Goal: Transaction & Acquisition: Subscribe to service/newsletter

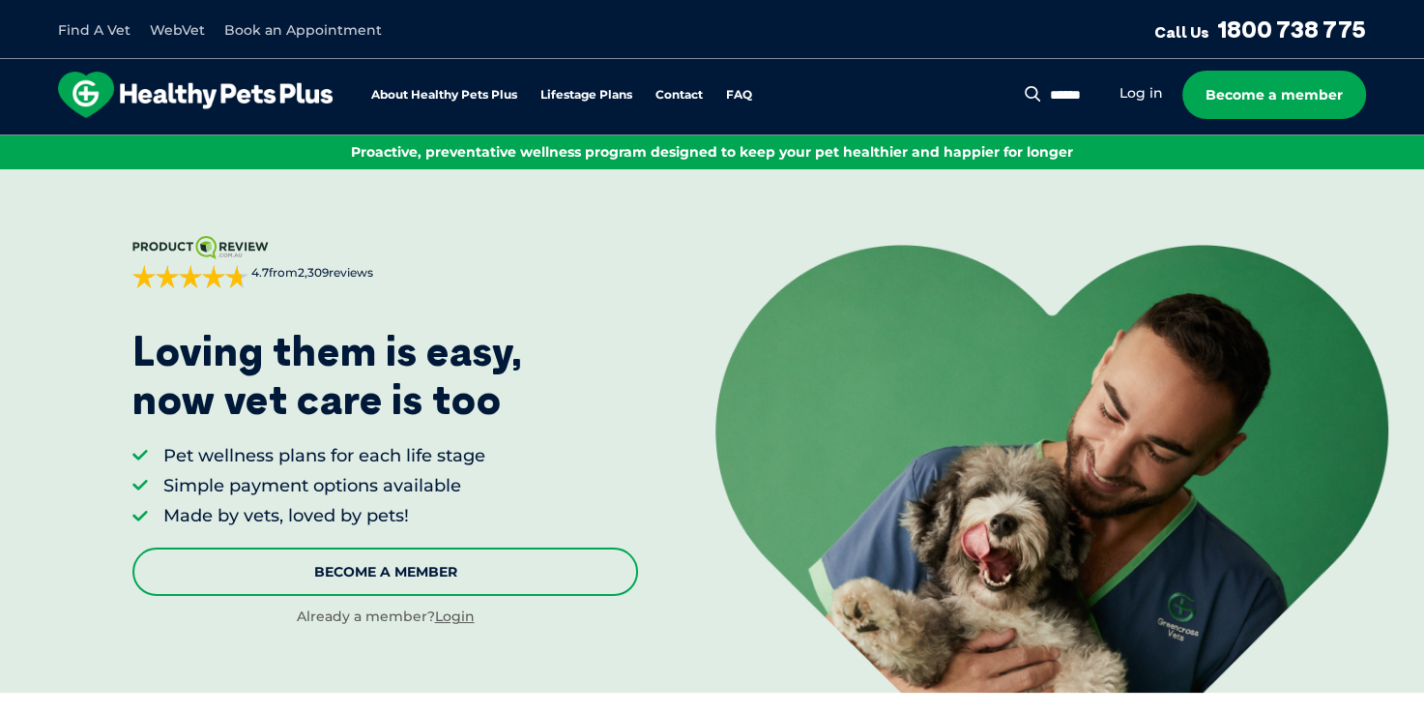
click at [414, 577] on link "Become A Member" at bounding box center [385, 571] width 506 height 48
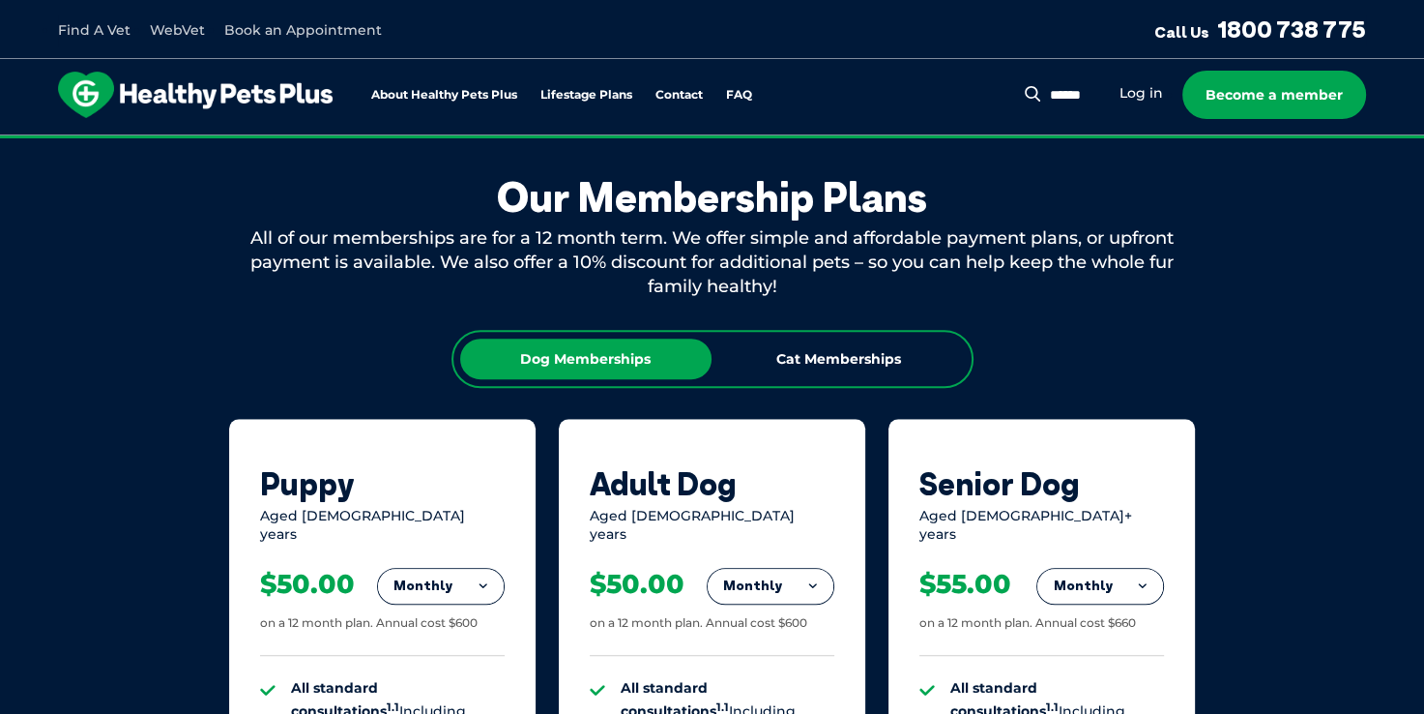
scroll to position [1046, 0]
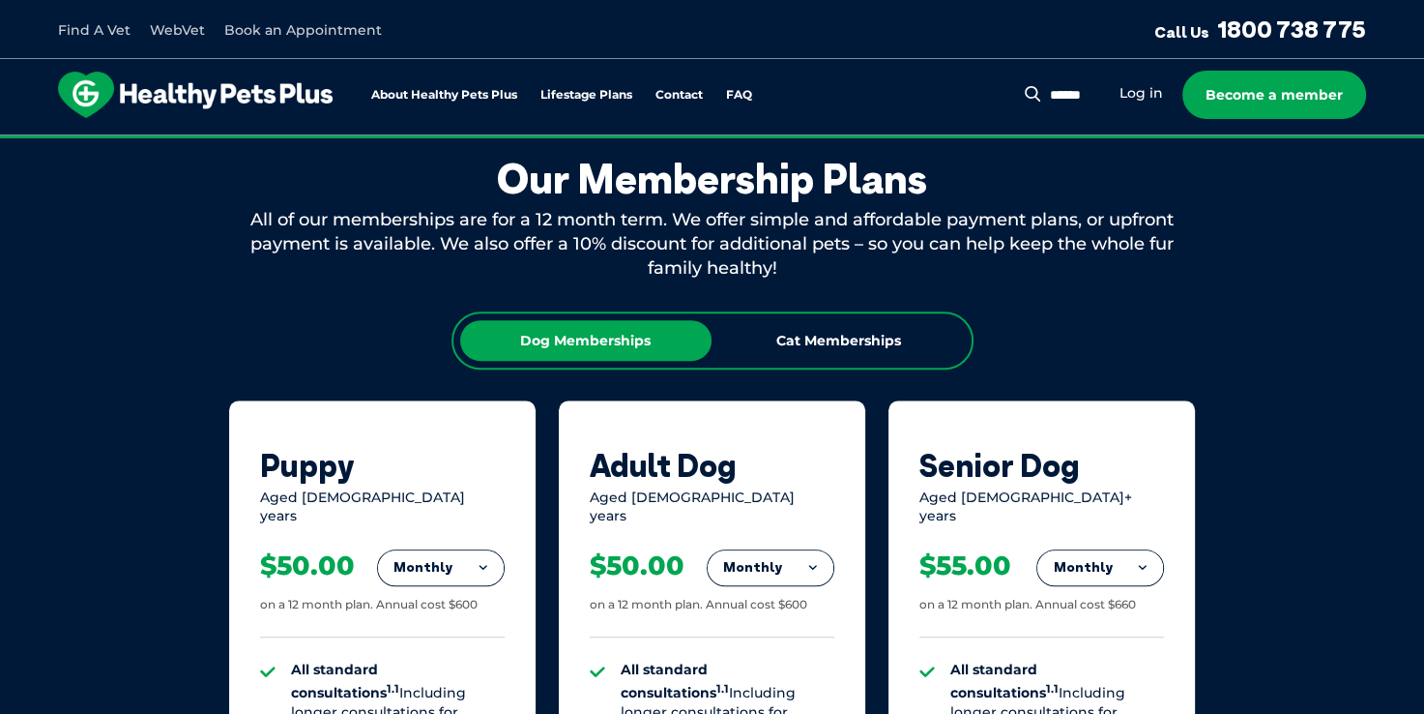
click at [582, 332] on div "Dog Memberships" at bounding box center [585, 340] width 251 height 41
drag, startPoint x: 582, startPoint y: 332, endPoint x: 951, endPoint y: 300, distance: 370.7
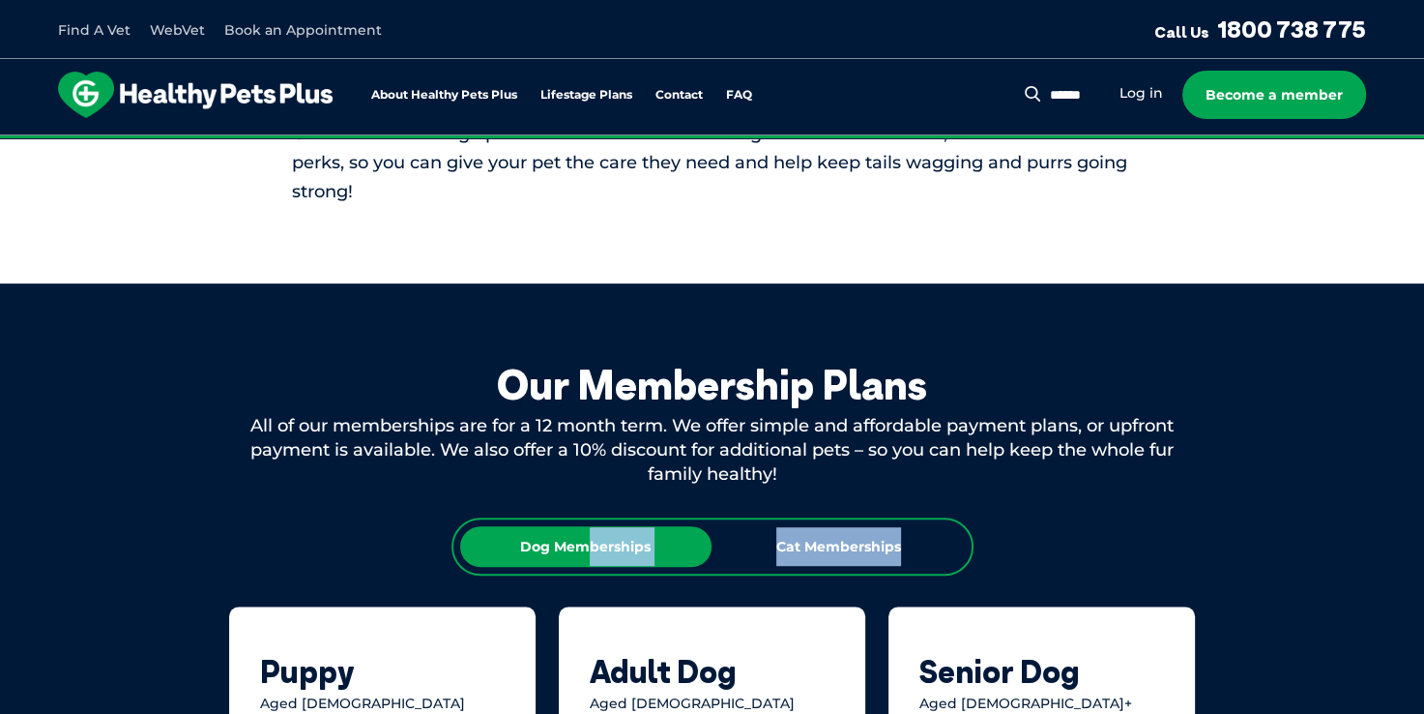
scroll to position [770, 0]
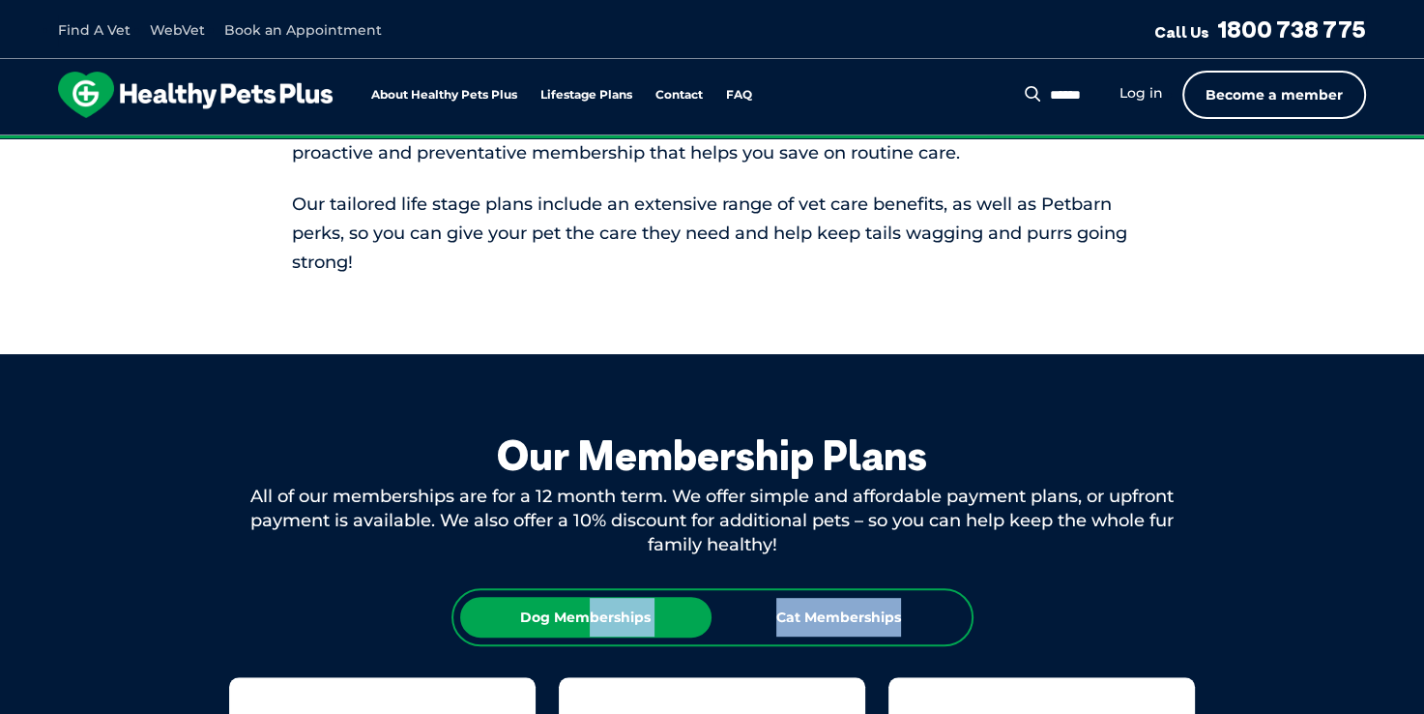
click at [1268, 87] on link "Become a member" at bounding box center [1274, 95] width 184 height 48
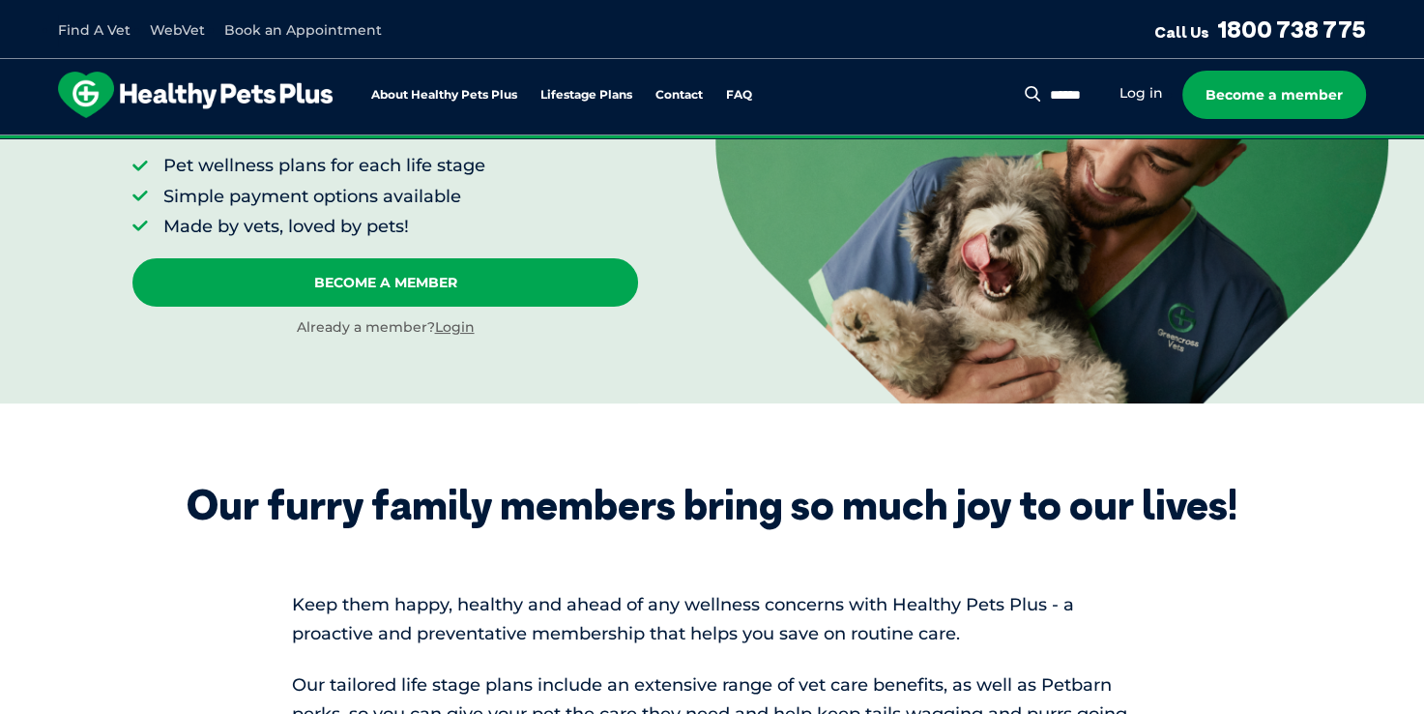
scroll to position [0, 0]
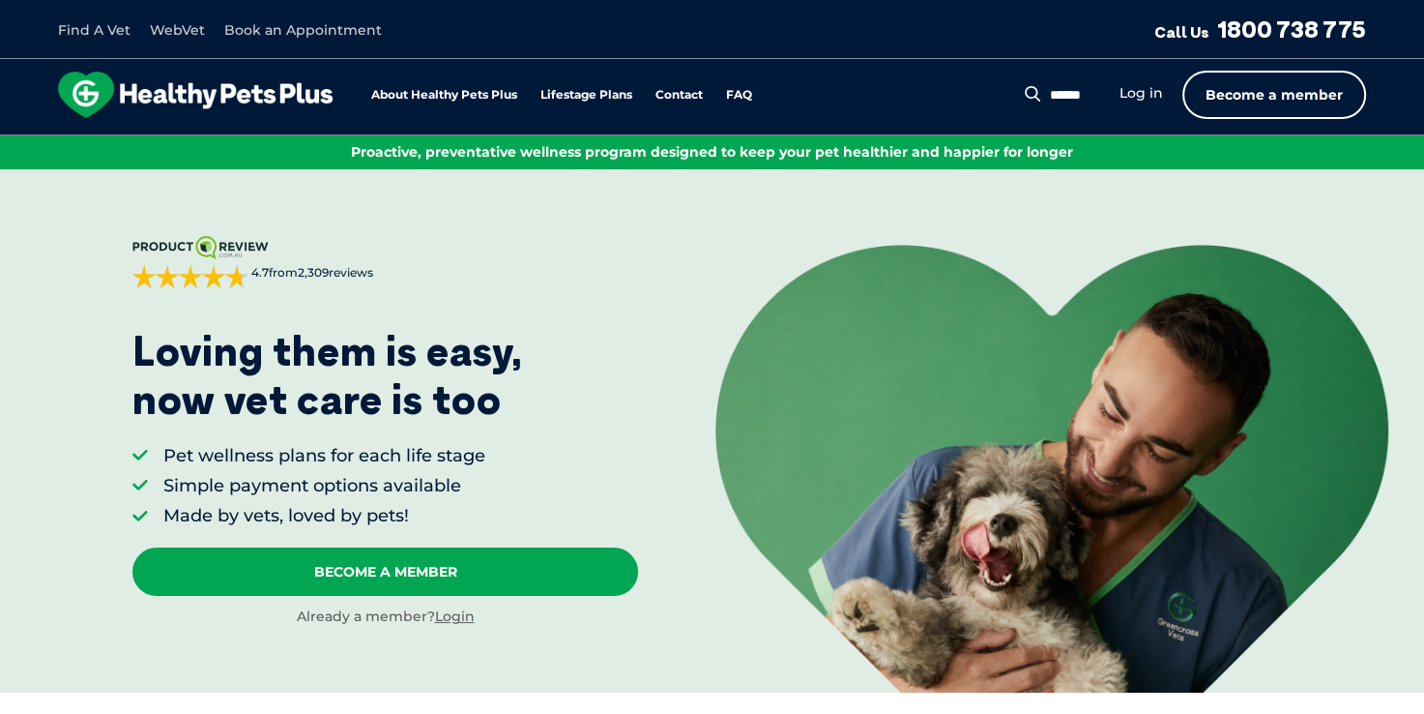
click at [1276, 93] on link "Become a member" at bounding box center [1274, 95] width 184 height 48
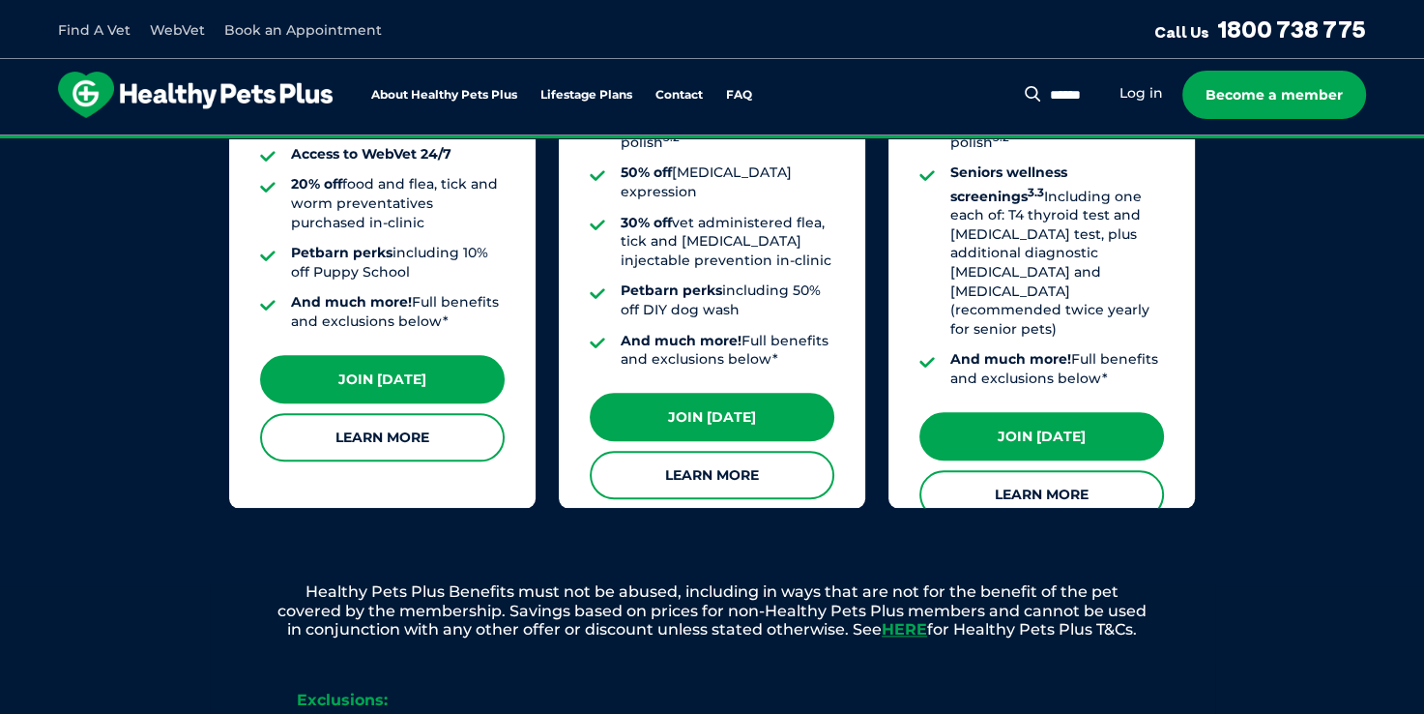
scroll to position [1904, 0]
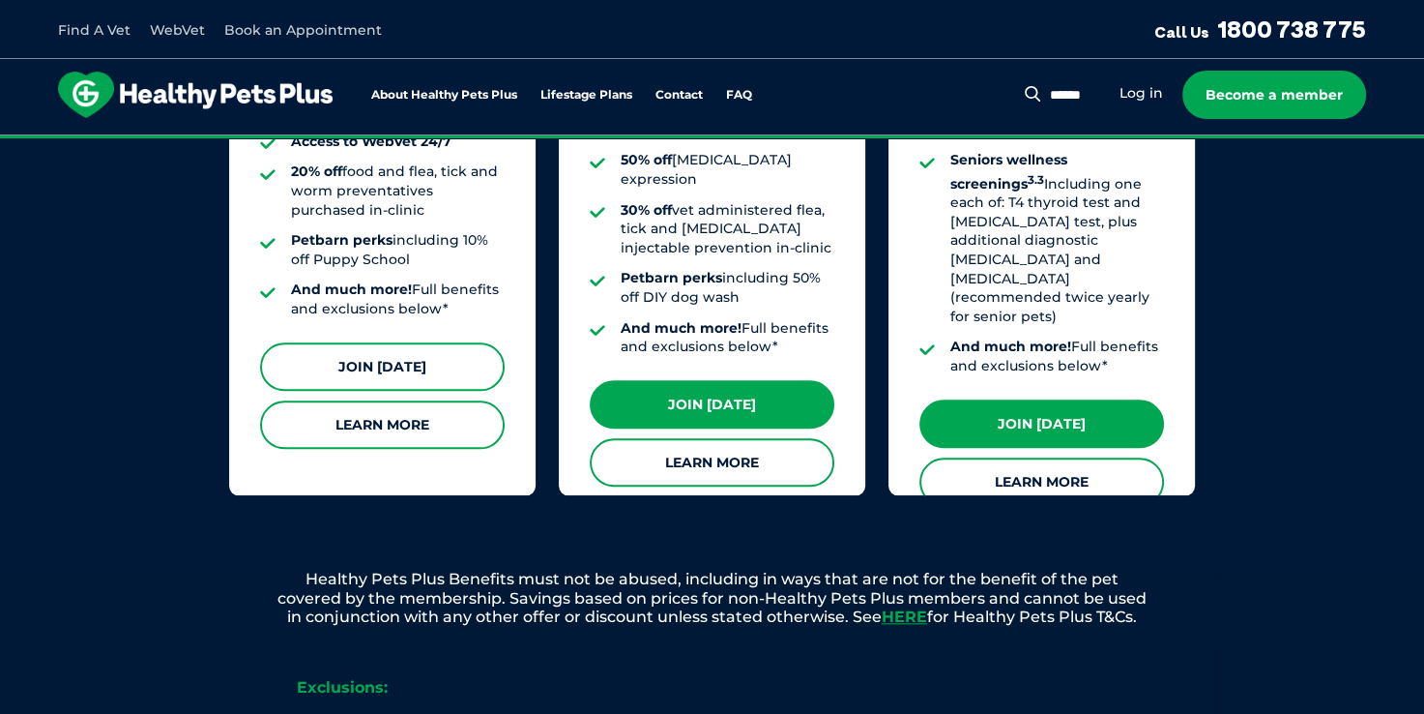
click at [383, 354] on link "Join [DATE]" at bounding box center [382, 366] width 245 height 48
